Goal: Find specific page/section: Find specific page/section

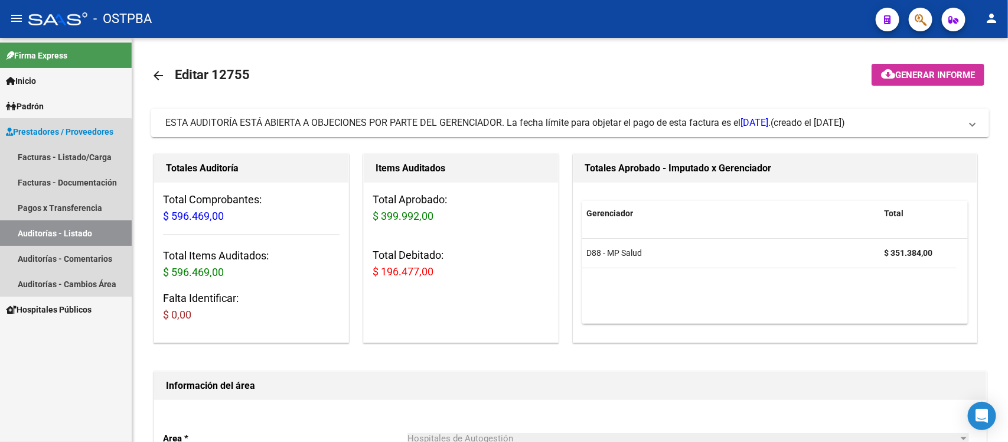
click at [31, 233] on link "Auditorías - Listado" at bounding box center [66, 232] width 132 height 25
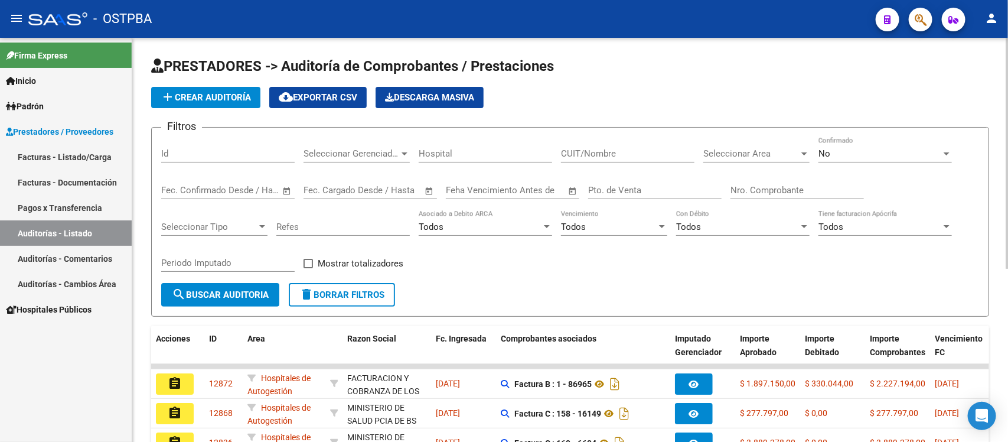
click at [782, 187] on input "Nro. Comprobante" at bounding box center [796, 190] width 133 height 11
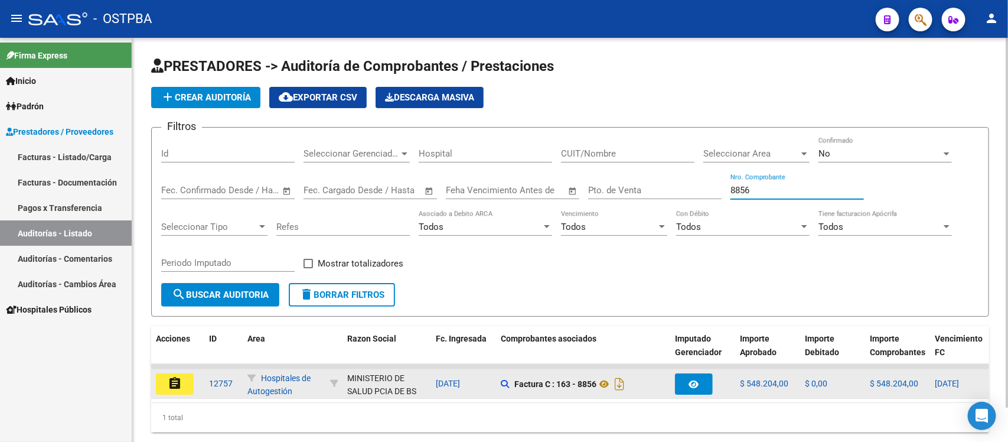
type input "8856"
click at [164, 381] on button "assignment" at bounding box center [175, 383] width 38 height 21
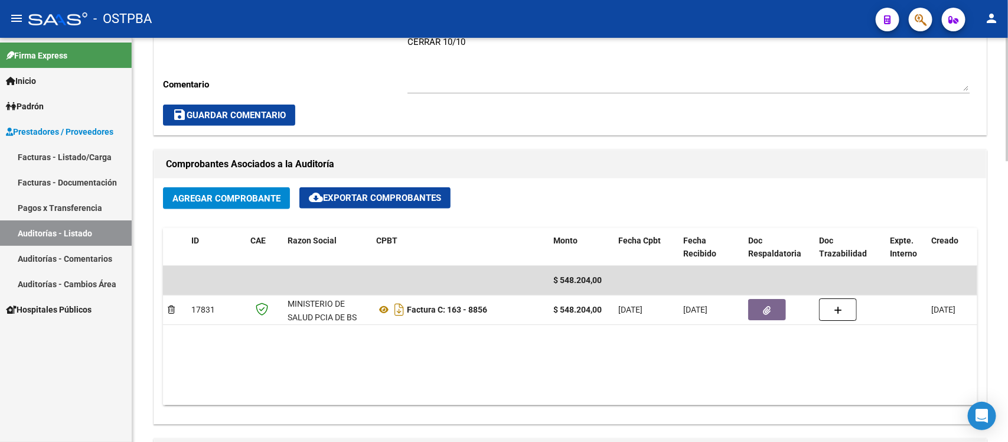
scroll to position [254, 0]
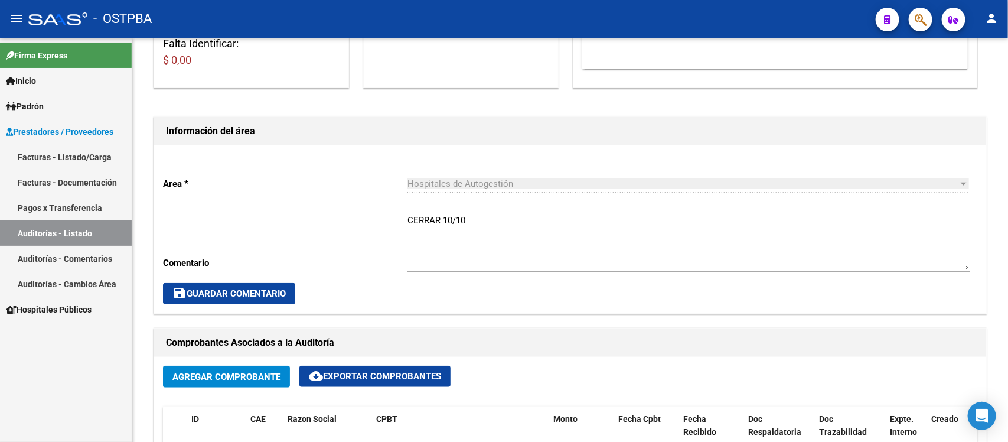
click at [58, 228] on link "Auditorías - Listado" at bounding box center [66, 232] width 132 height 25
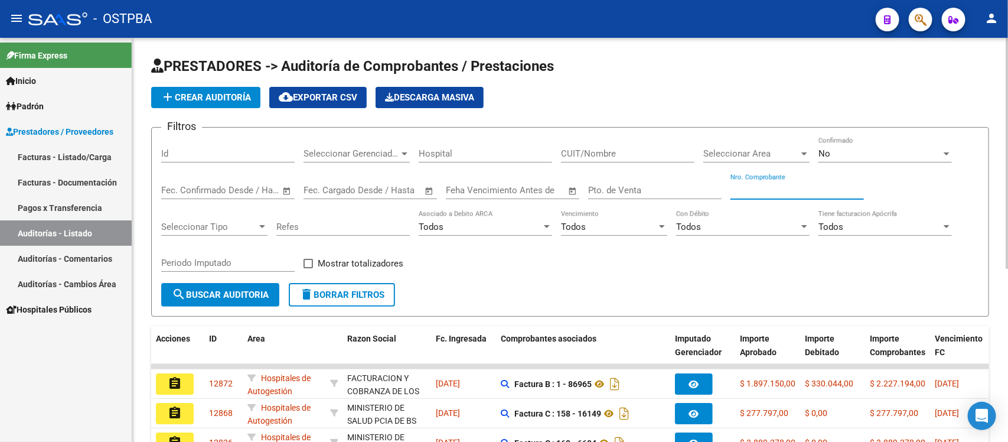
click at [759, 191] on input "Nro. Comprobante" at bounding box center [796, 190] width 133 height 11
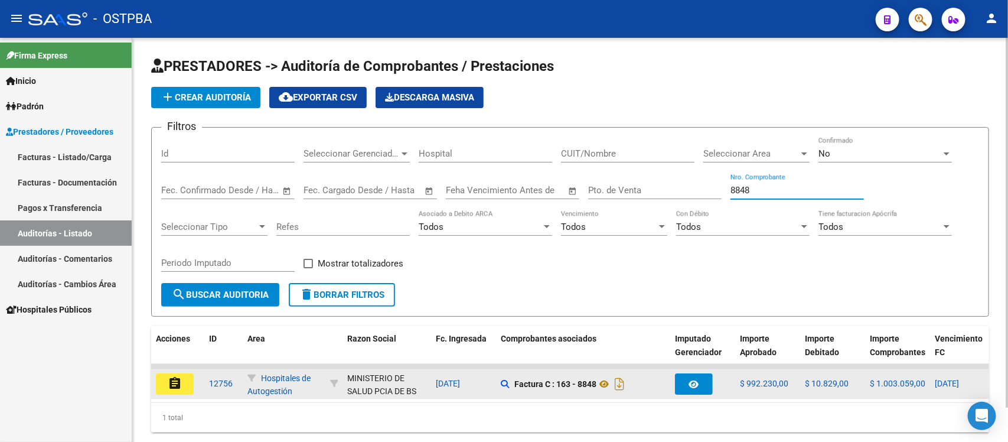
type input "8848"
click at [175, 382] on mat-icon "assignment" at bounding box center [175, 383] width 14 height 14
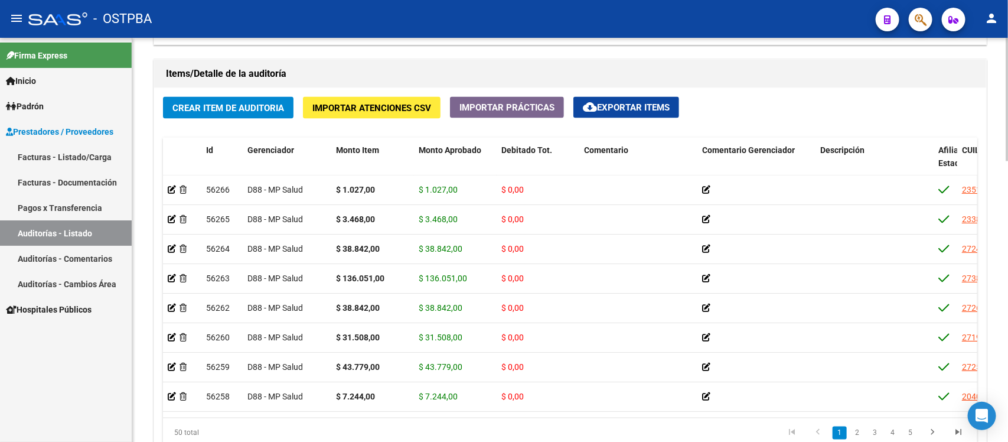
click at [83, 229] on link "Auditorías - Listado" at bounding box center [66, 232] width 132 height 25
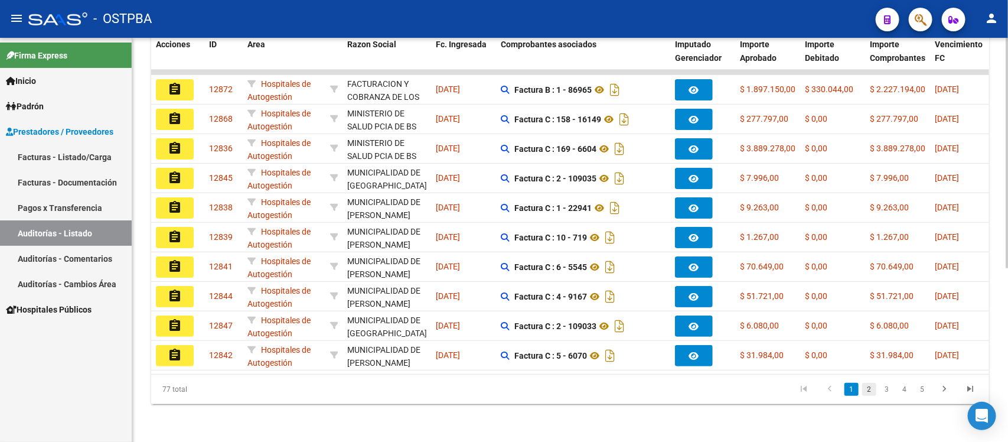
click at [872, 390] on link "2" at bounding box center [869, 389] width 14 height 13
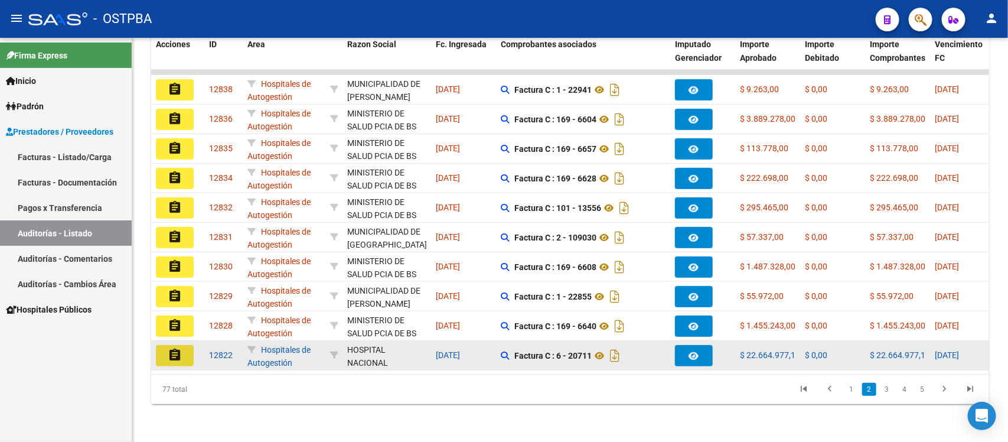
click at [175, 348] on mat-icon "assignment" at bounding box center [175, 355] width 14 height 14
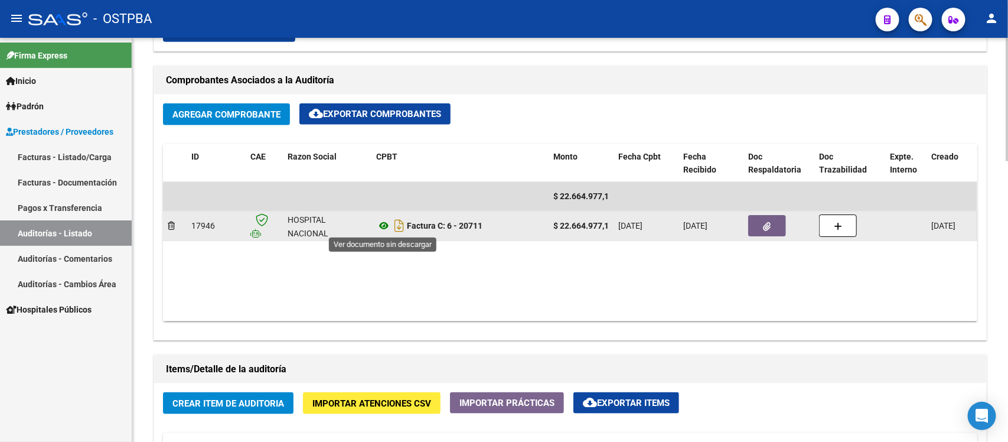
click at [384, 222] on icon at bounding box center [383, 225] width 15 height 14
click at [759, 220] on button "button" at bounding box center [767, 225] width 38 height 21
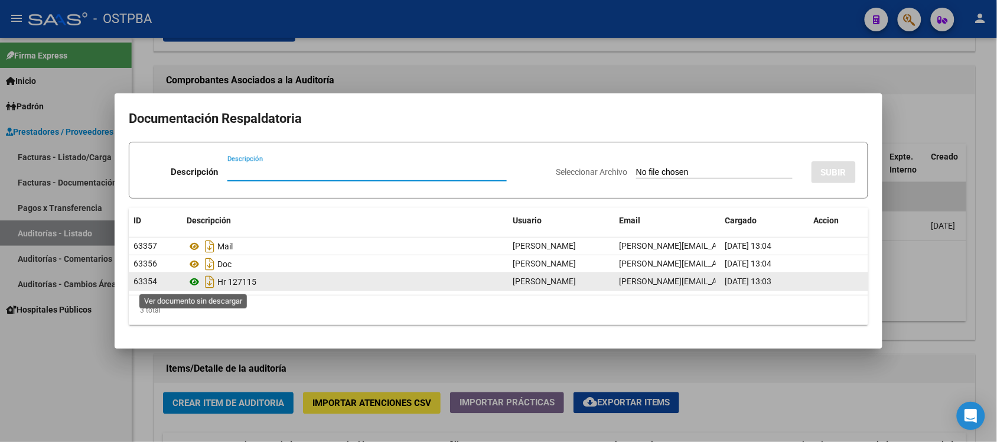
click at [194, 282] on icon at bounding box center [194, 282] width 15 height 14
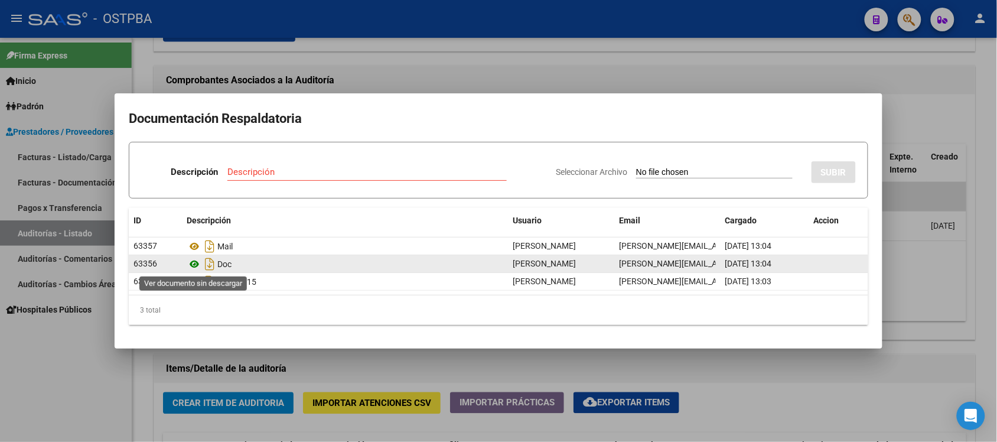
click at [196, 263] on icon at bounding box center [194, 264] width 15 height 14
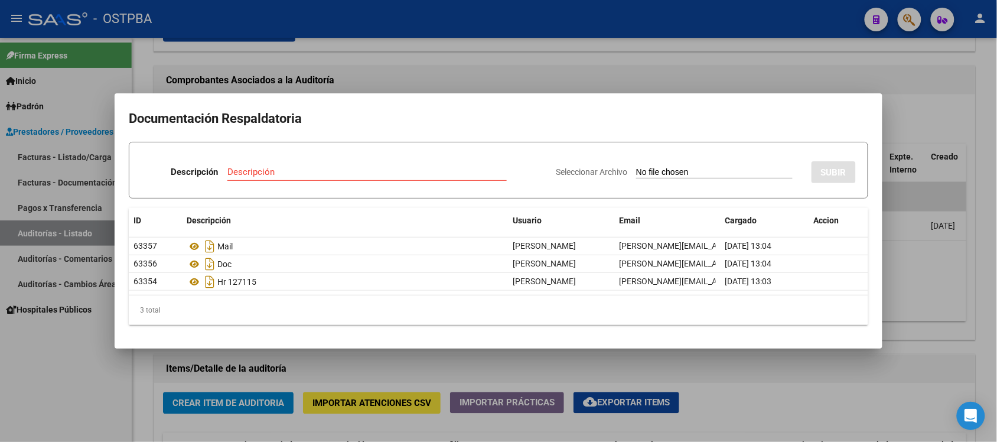
click at [940, 357] on div at bounding box center [498, 221] width 997 height 442
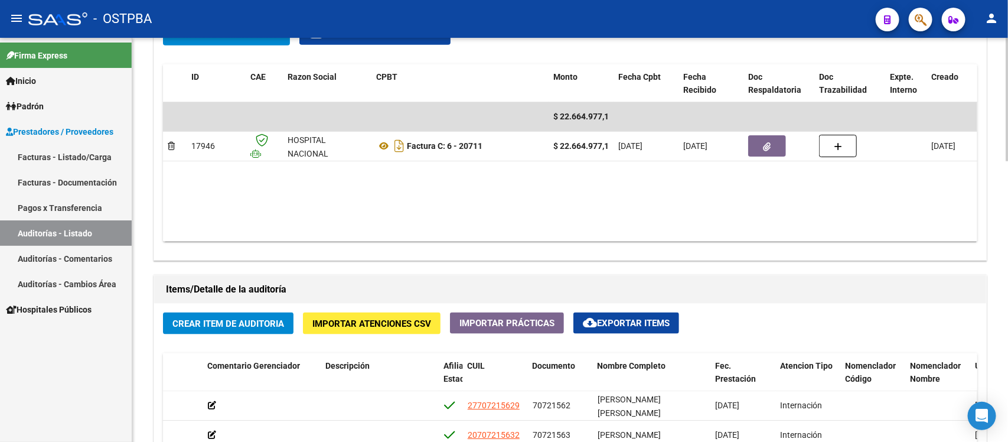
scroll to position [590, 0]
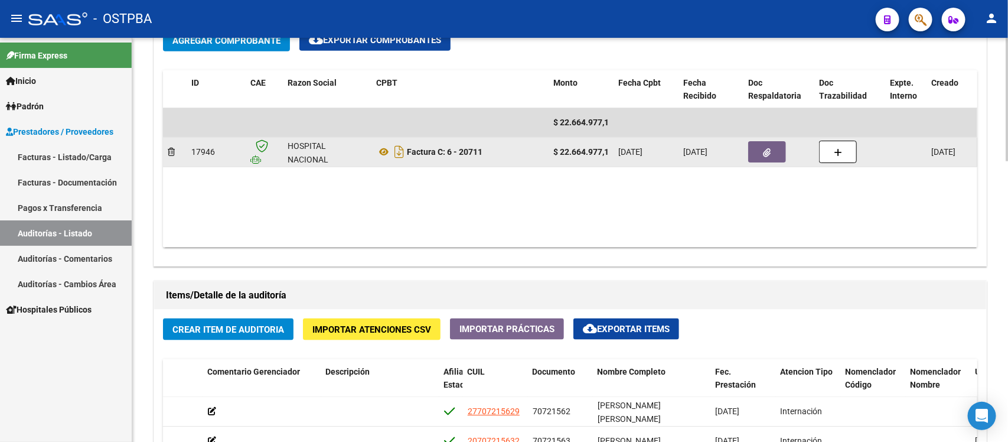
click at [769, 152] on icon "button" at bounding box center [767, 152] width 8 height 9
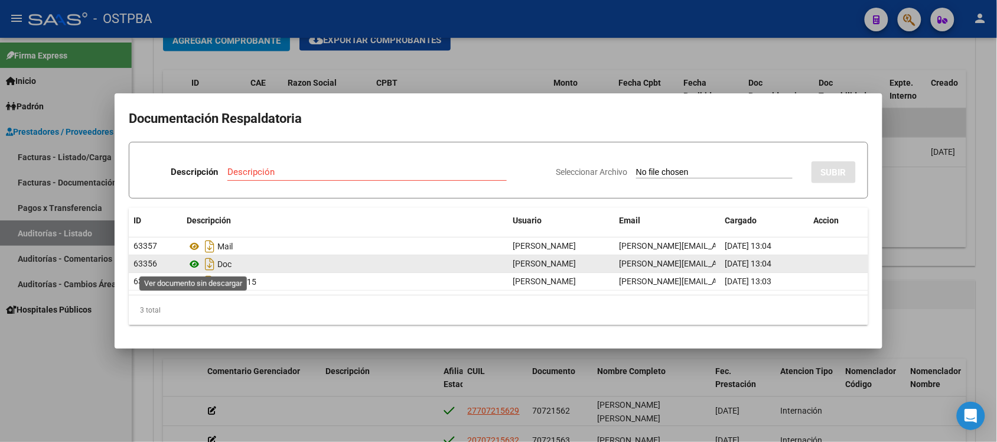
click at [197, 263] on icon at bounding box center [194, 264] width 15 height 14
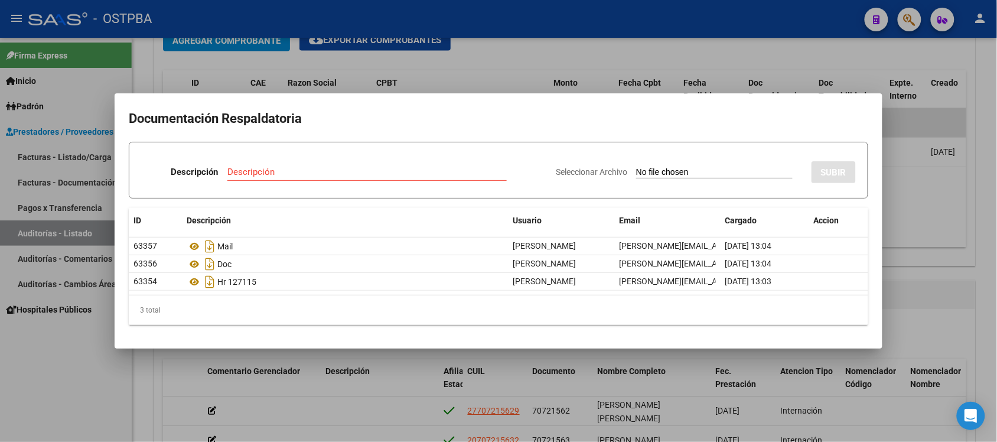
click at [926, 201] on div at bounding box center [498, 221] width 997 height 442
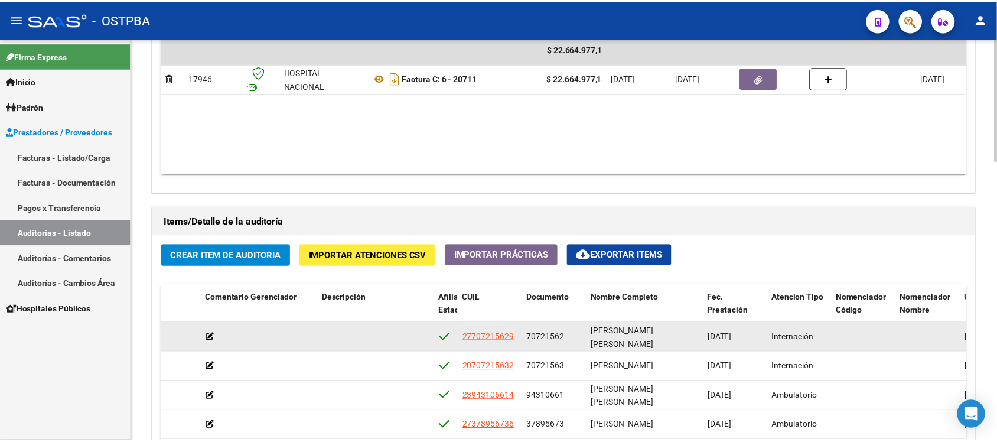
scroll to position [738, 0]
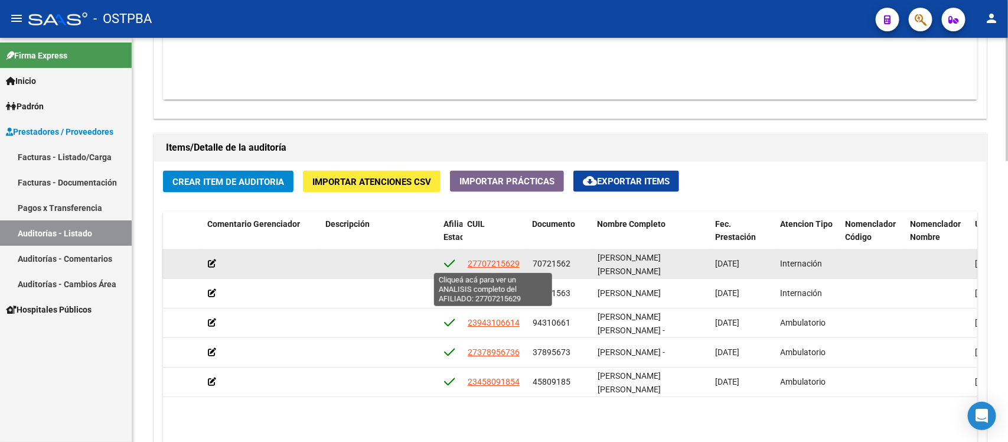
click at [508, 264] on span "27707215629" at bounding box center [494, 263] width 52 height 9
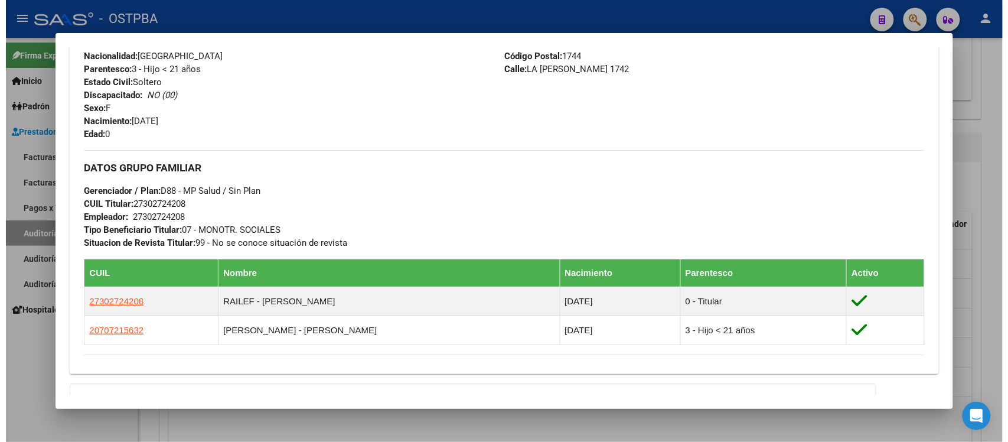
scroll to position [443, 0]
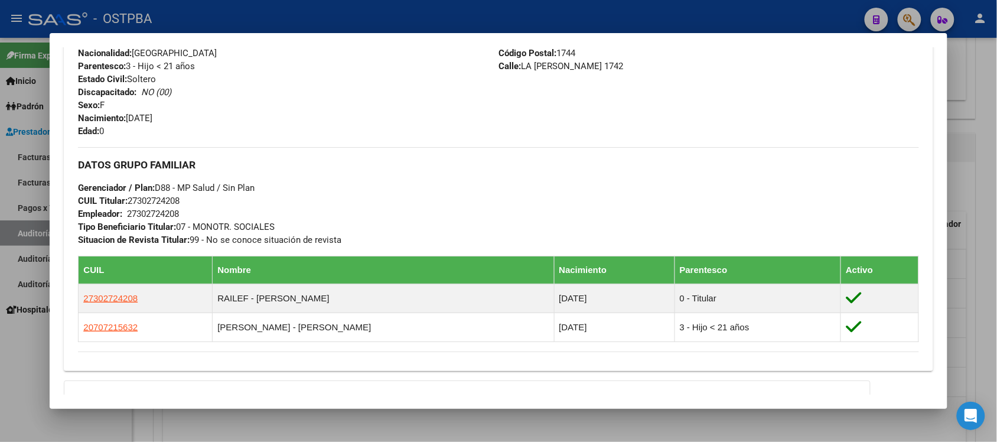
click at [983, 139] on div at bounding box center [498, 221] width 997 height 442
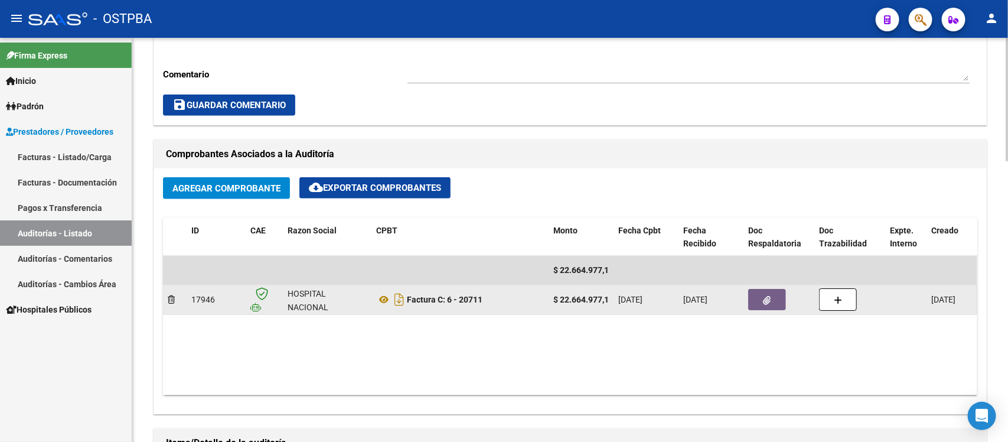
click at [754, 298] on button "button" at bounding box center [767, 299] width 38 height 21
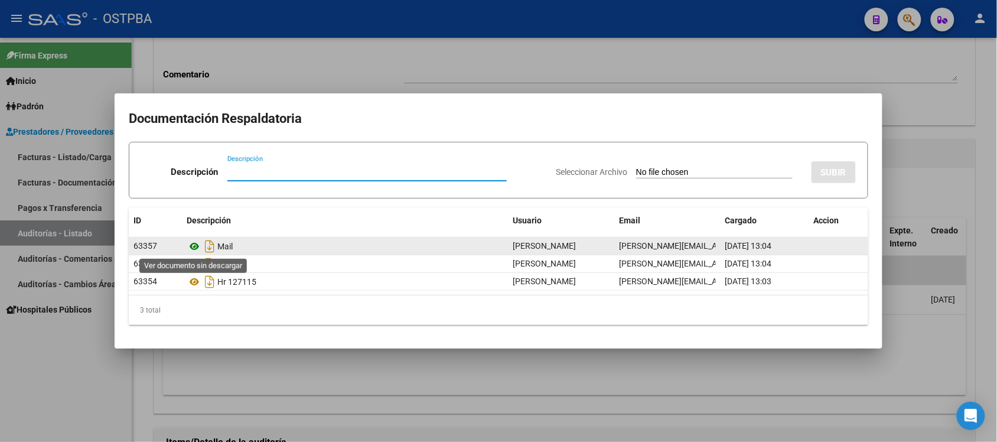
click at [191, 249] on icon at bounding box center [194, 246] width 15 height 14
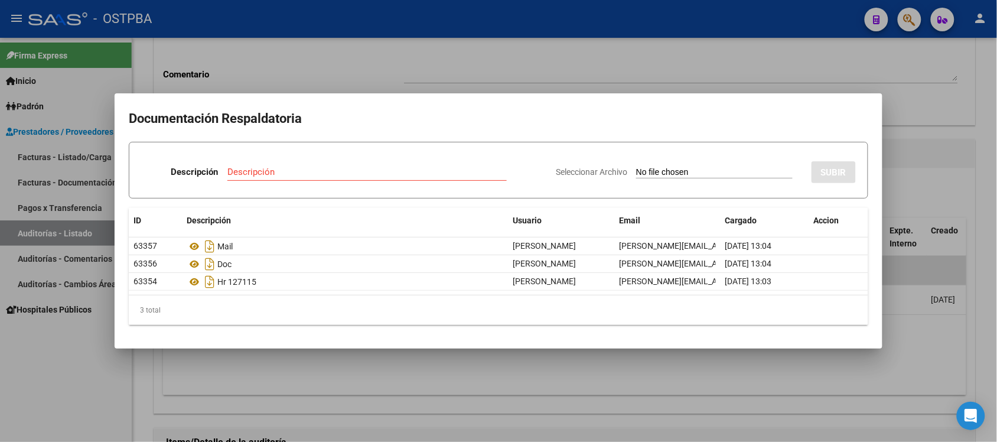
click at [929, 326] on div at bounding box center [498, 221] width 997 height 442
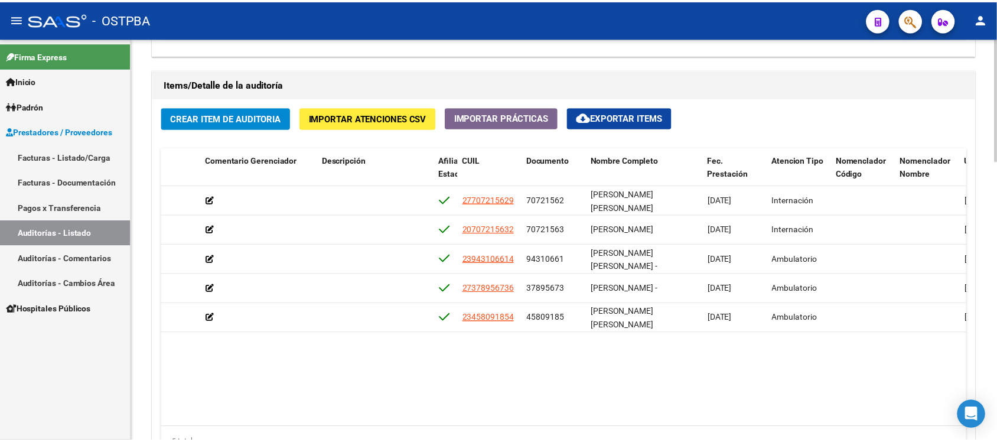
scroll to position [812, 0]
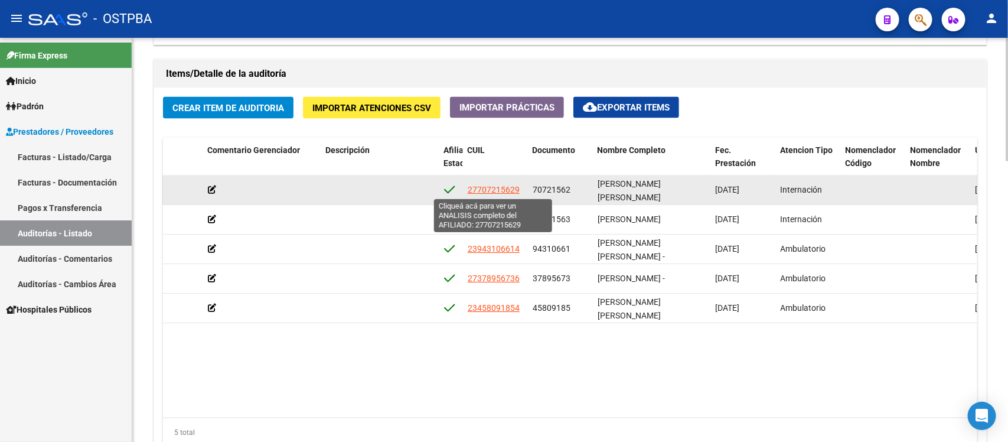
click at [488, 185] on span "27707215629" at bounding box center [494, 189] width 52 height 9
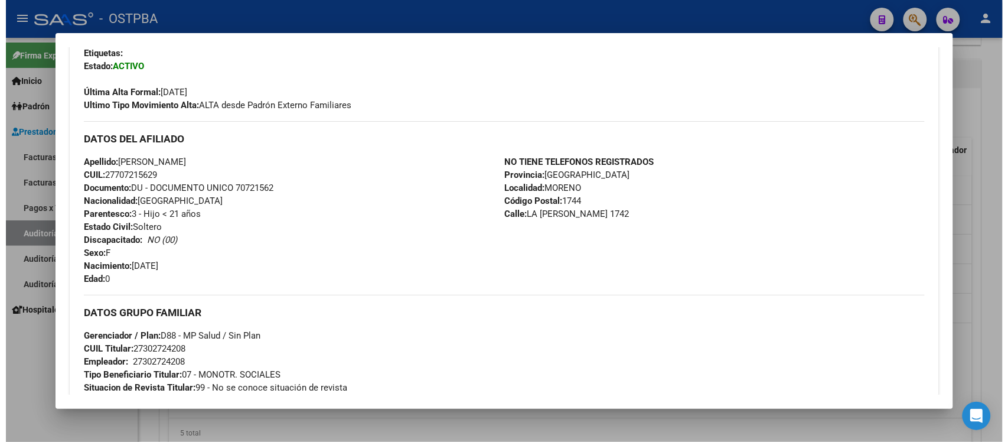
scroll to position [517, 0]
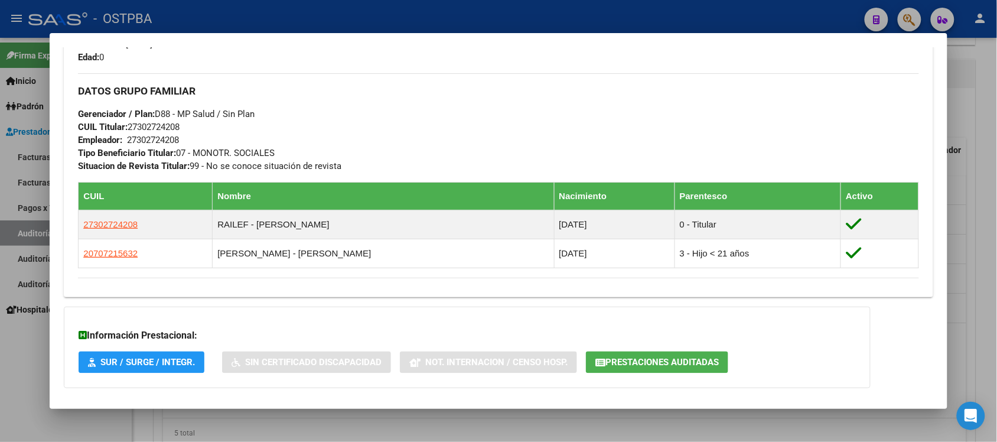
click at [9, 338] on div at bounding box center [498, 221] width 997 height 442
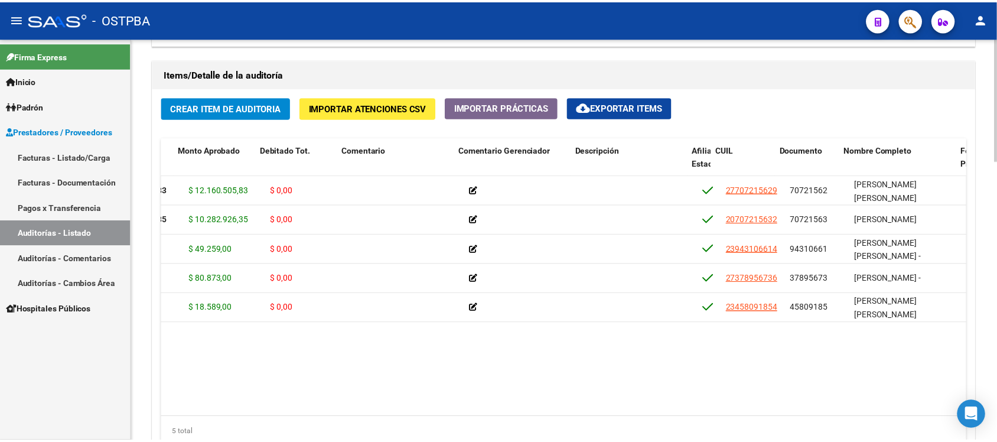
scroll to position [0, 245]
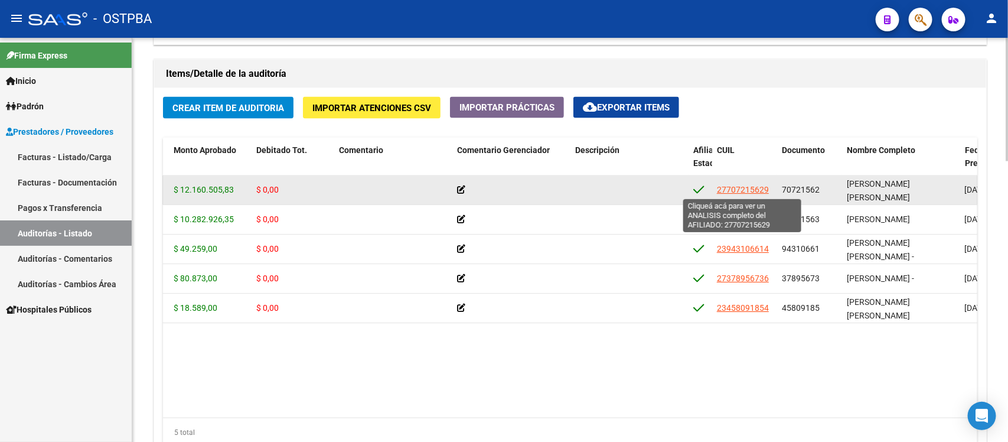
click at [753, 189] on span "27707215629" at bounding box center [743, 189] width 52 height 9
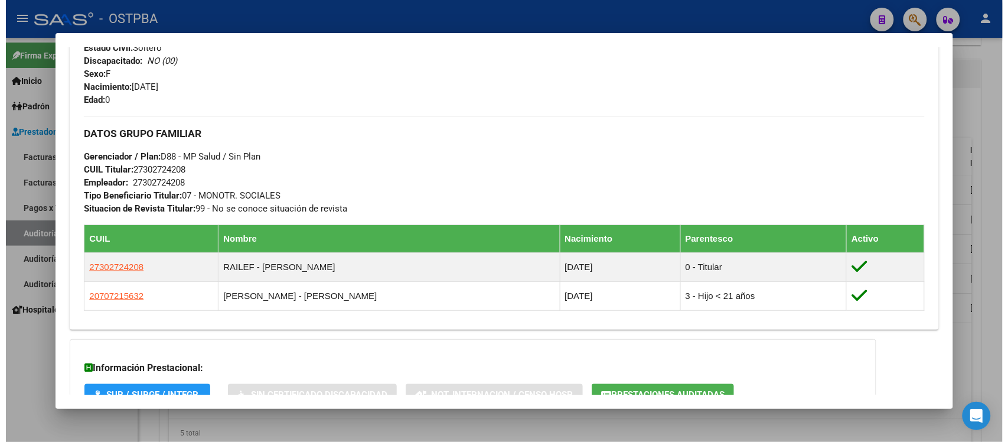
scroll to position [517, 0]
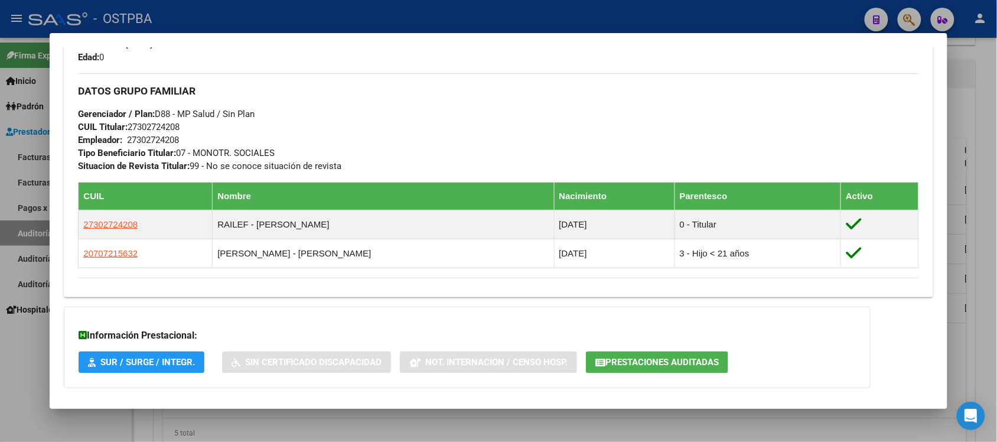
drag, startPoint x: 130, startPoint y: 226, endPoint x: 61, endPoint y: 234, distance: 70.2
click at [64, 234] on div "Enviar Credencial Digital remove_red_eye Movimientos Sin Certificado Discapacid…" at bounding box center [498, 38] width 868 height 497
click at [66, 234] on div "Enviar Credencial Digital remove_red_eye Movimientos Sin Certificado Discapacid…" at bounding box center [498, 38] width 868 height 497
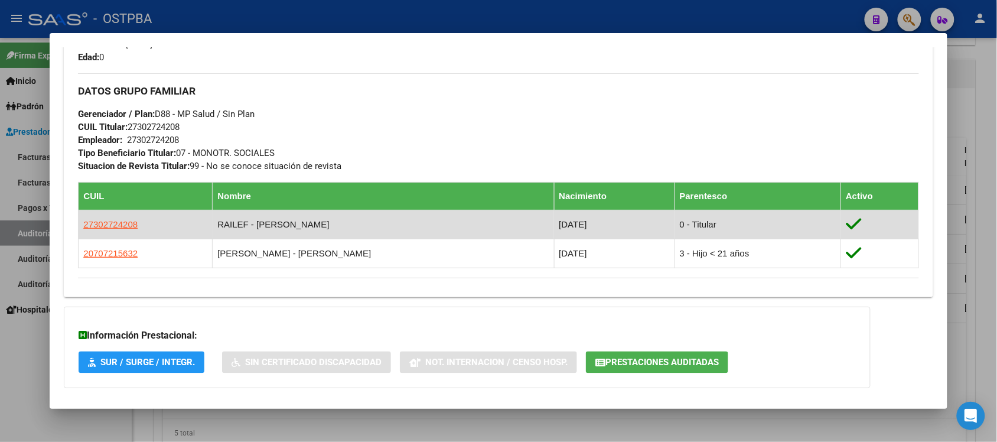
drag, startPoint x: 134, startPoint y: 224, endPoint x: 77, endPoint y: 231, distance: 57.7
click at [79, 231] on td "27302724208" at bounding box center [146, 224] width 134 height 29
copy span "27302724208"
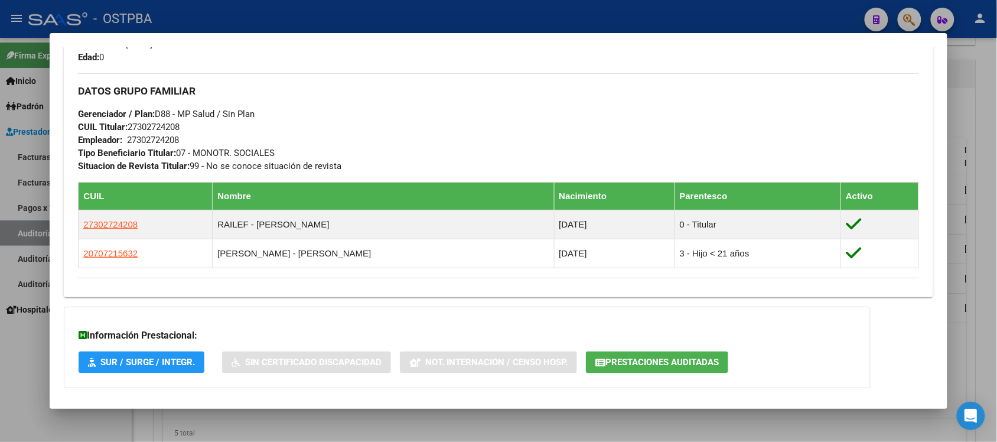
click at [975, 100] on div at bounding box center [498, 221] width 997 height 442
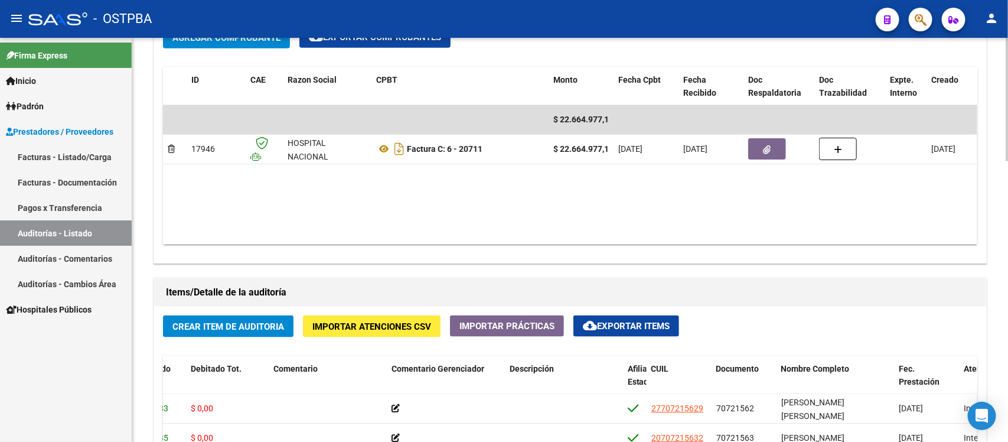
scroll to position [590, 0]
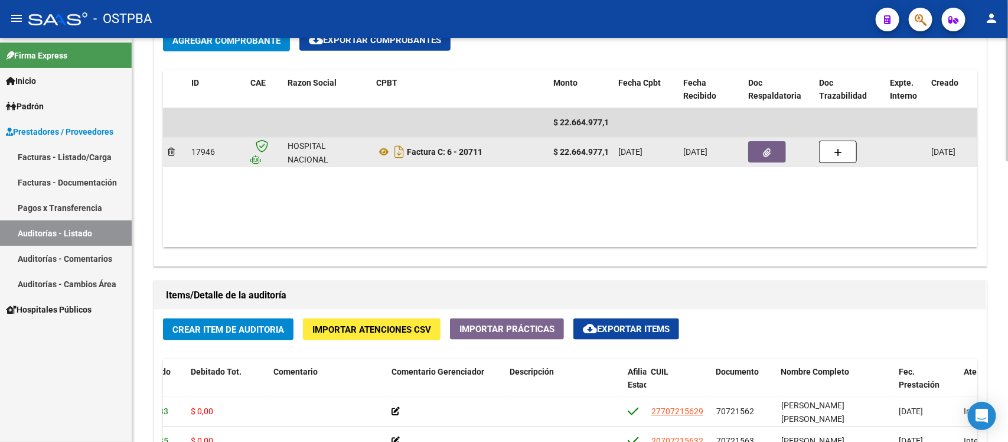
click at [762, 154] on button "button" at bounding box center [767, 151] width 38 height 21
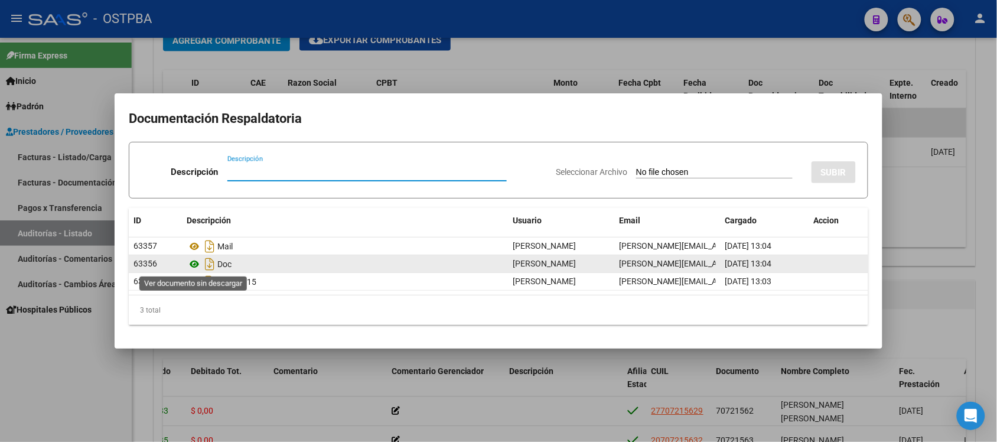
click at [190, 263] on icon at bounding box center [194, 264] width 15 height 14
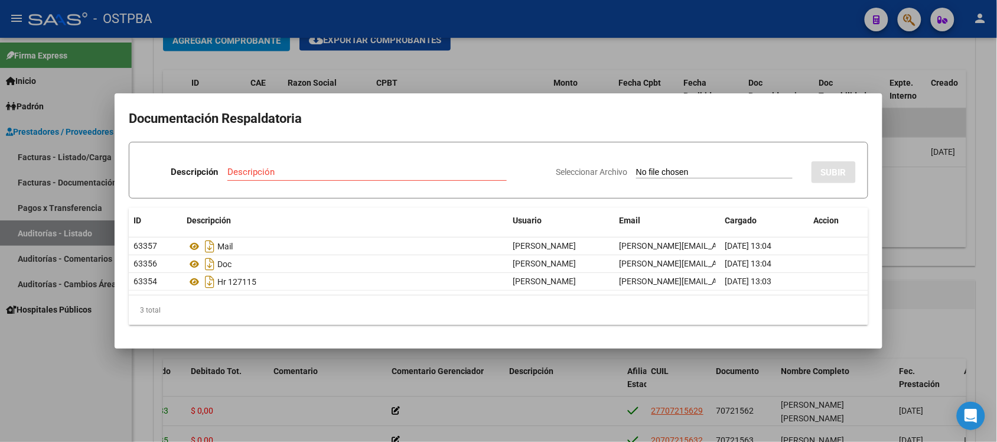
click at [580, 375] on div at bounding box center [498, 221] width 997 height 442
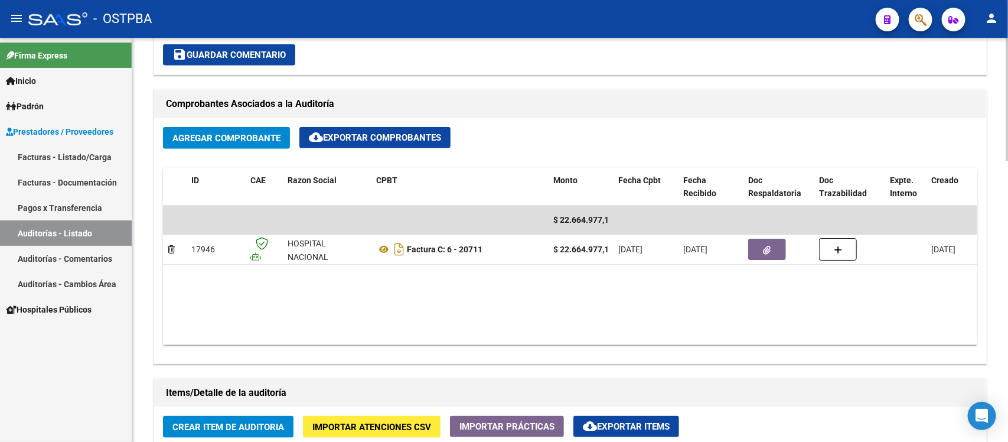
scroll to position [476, 0]
